Goal: Transaction & Acquisition: Book appointment/travel/reservation

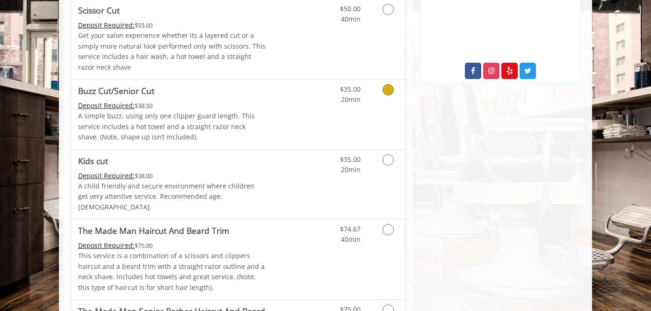
scroll to position [509, 0]
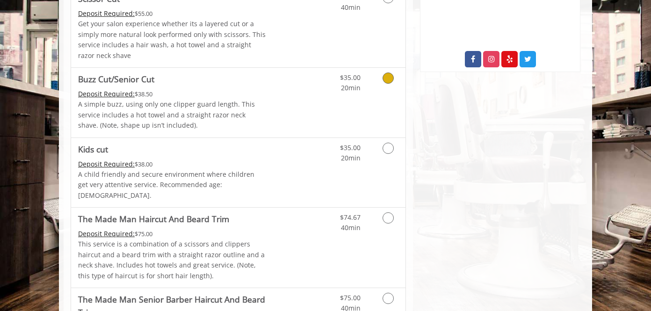
click at [388, 93] on link "Grooming services" at bounding box center [387, 81] width 24 height 26
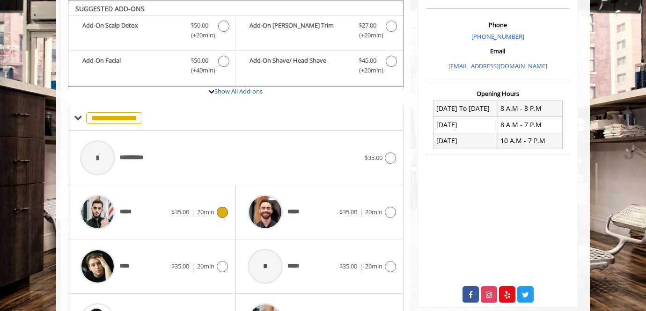
scroll to position [342, 0]
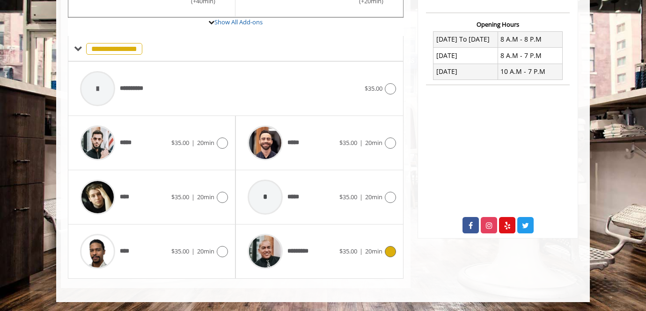
click at [386, 247] on icon at bounding box center [390, 251] width 11 height 11
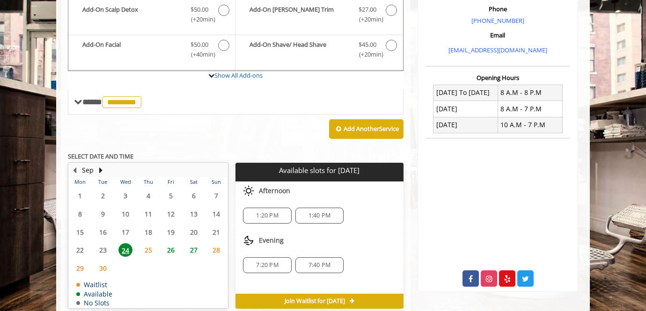
scroll to position [274, 0]
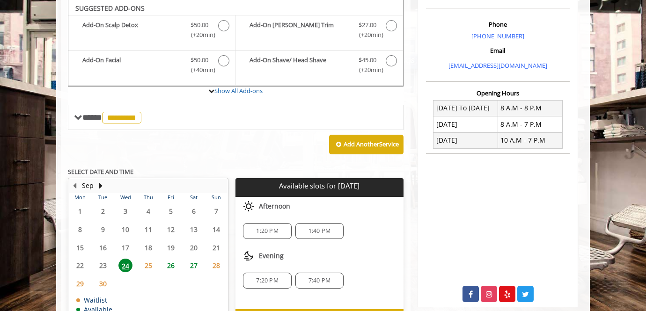
click at [262, 280] on span "7:20 PM" at bounding box center [267, 280] width 22 height 7
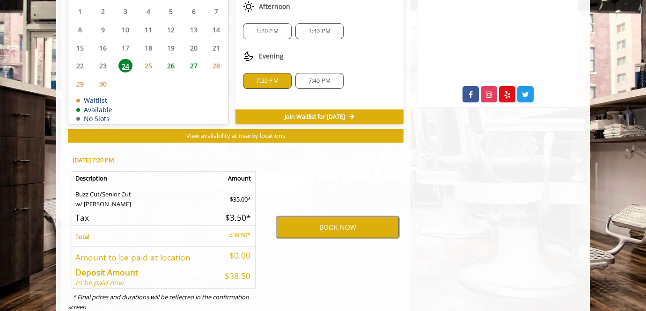
scroll to position [473, 0]
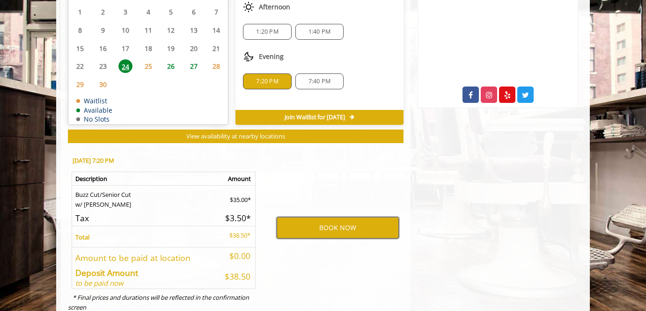
click at [339, 228] on button "BOOK NOW" at bounding box center [337, 228] width 122 height 22
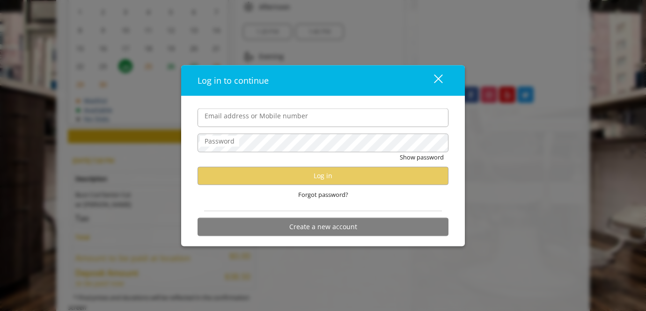
type input "**********"
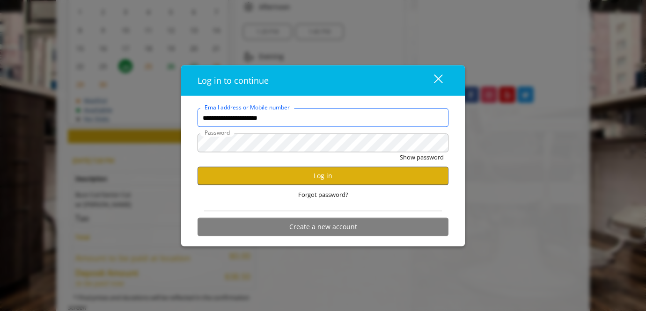
scroll to position [0, 0]
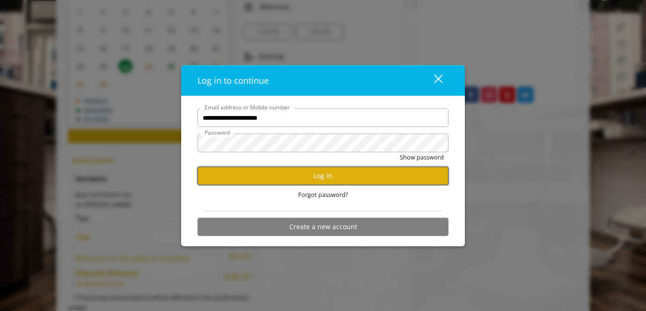
click at [361, 175] on button "Log in" at bounding box center [322, 176] width 251 height 18
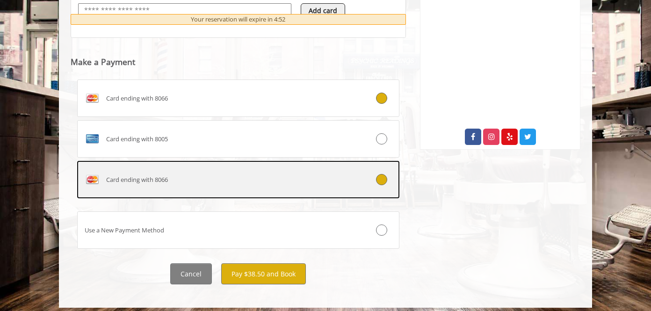
scroll to position [437, 0]
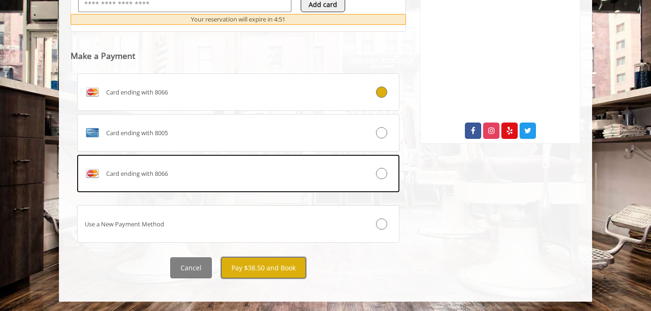
click at [280, 263] on button "Pay $38.50 and Book" at bounding box center [263, 267] width 85 height 21
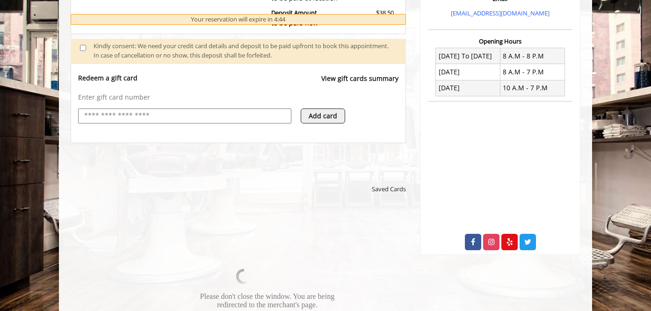
scroll to position [341, 0]
